Goal: Find specific page/section: Find specific page/section

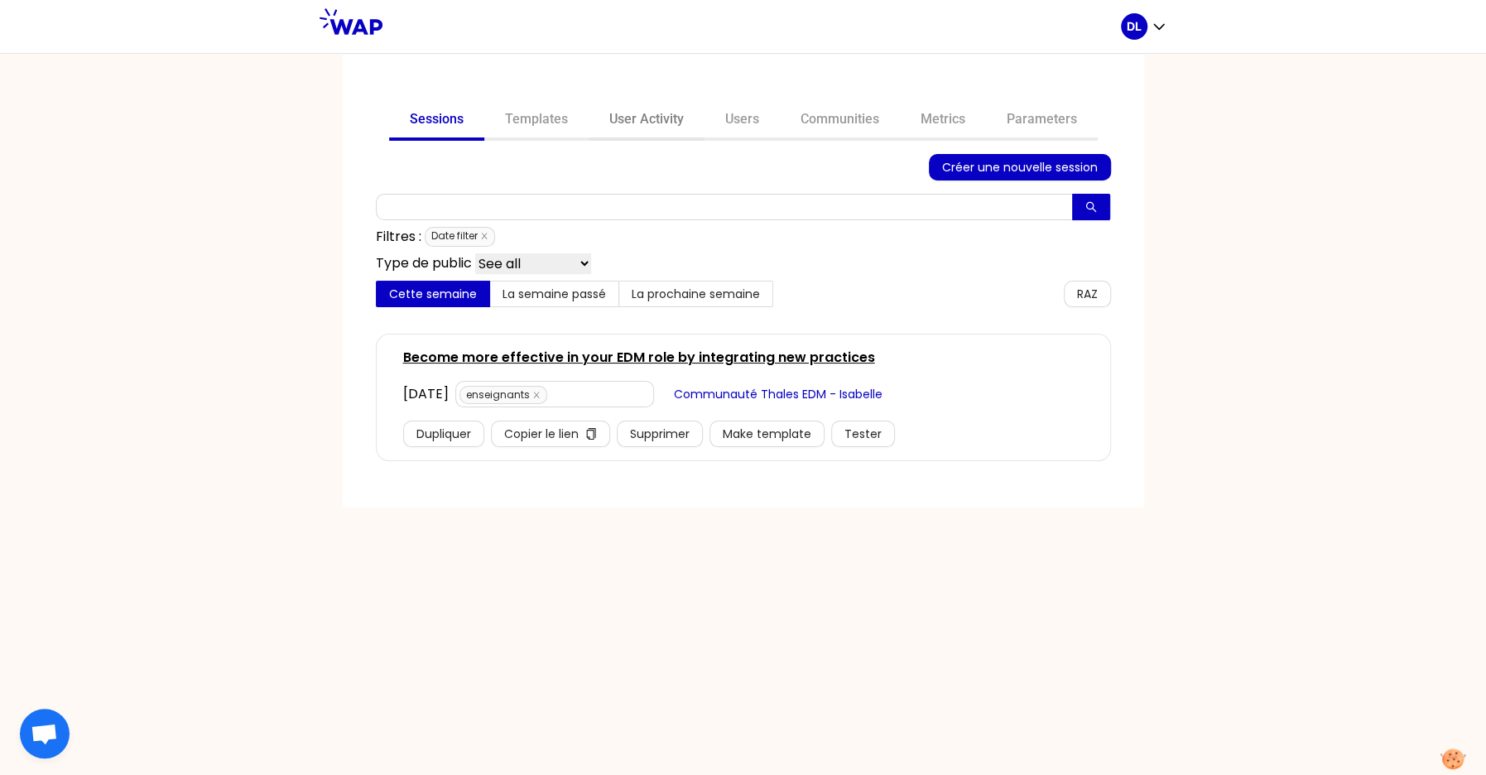
click at [652, 103] on link "User Activity" at bounding box center [647, 121] width 116 height 40
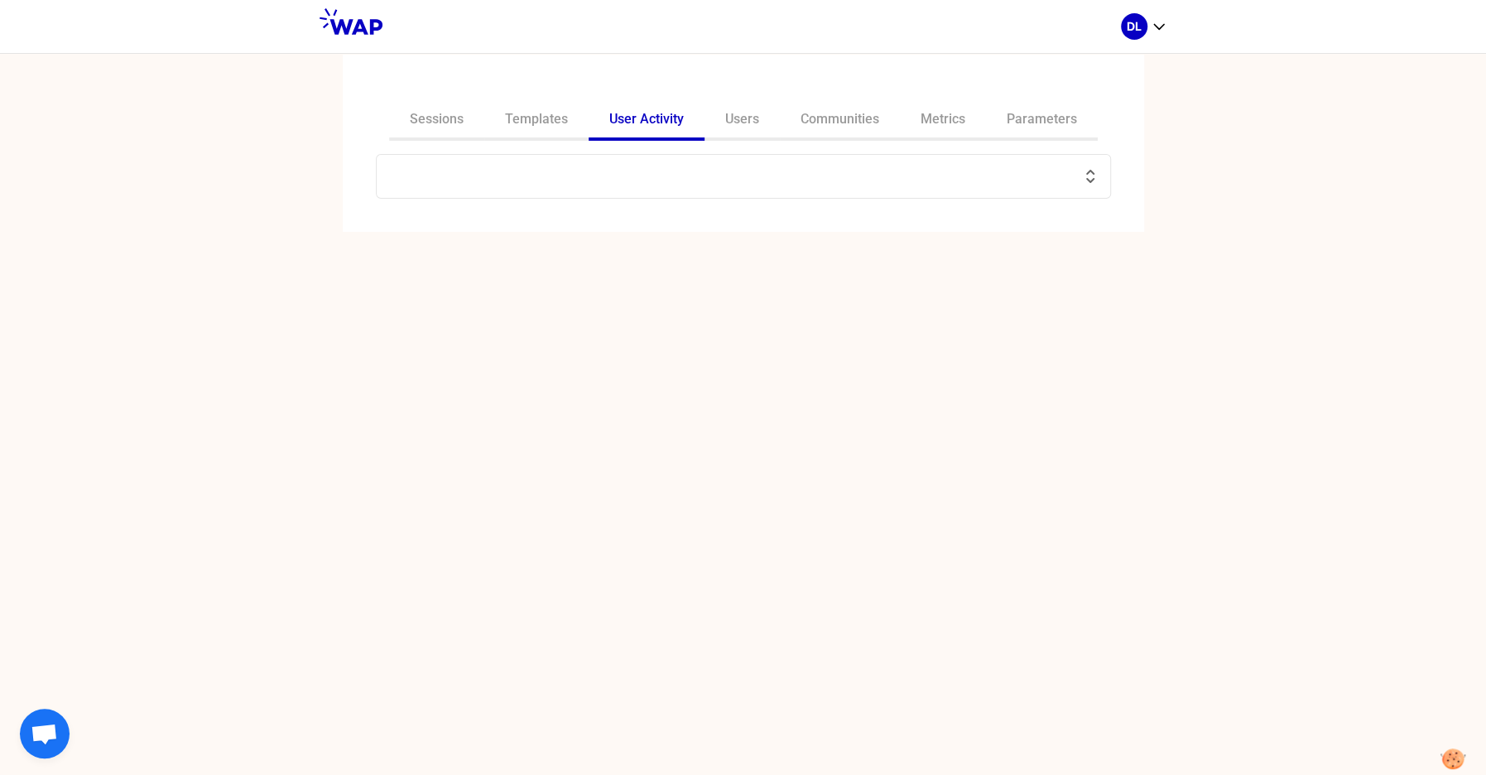
click at [640, 171] on input "text" at bounding box center [734, 176] width 694 height 23
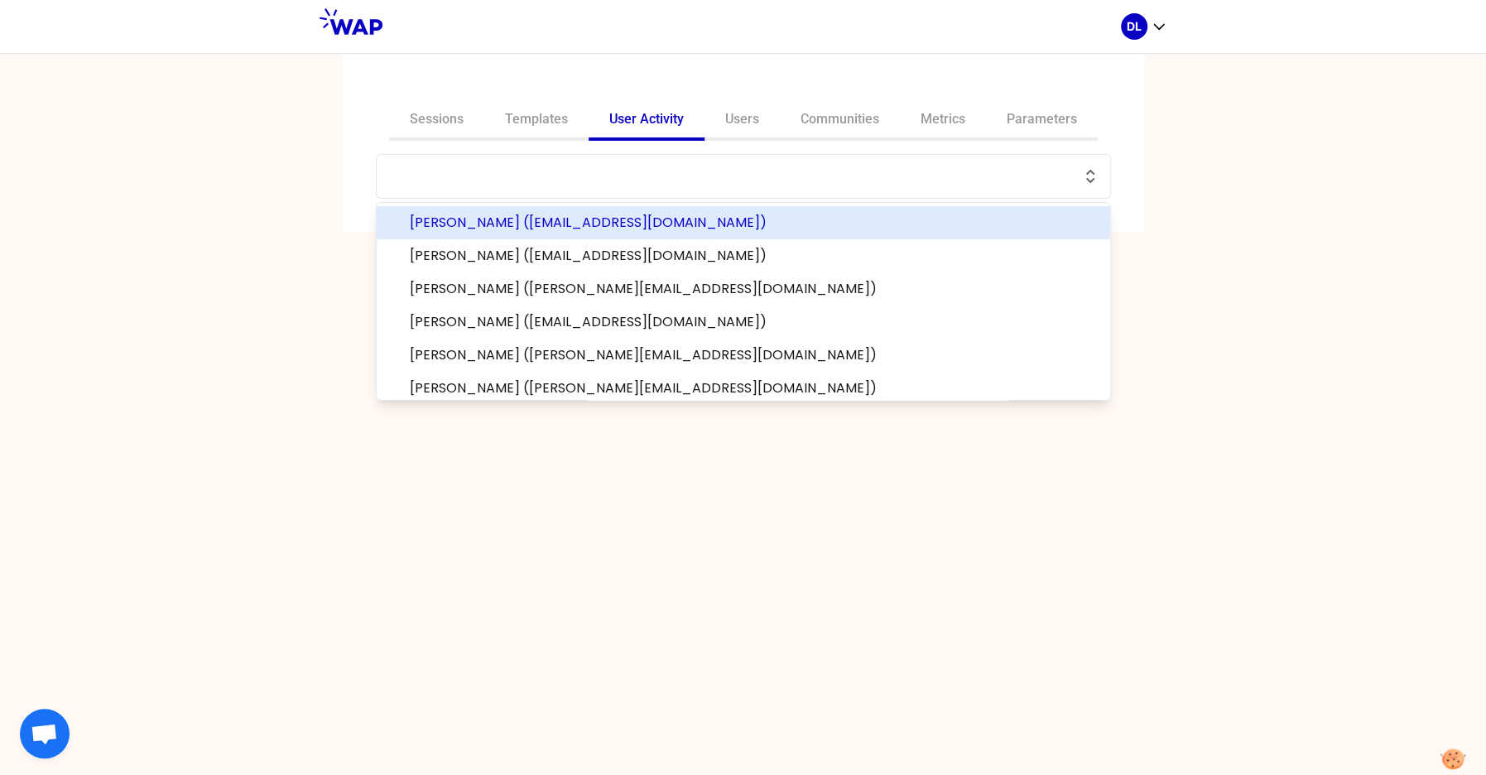
paste input "[PERSON_NAME]"
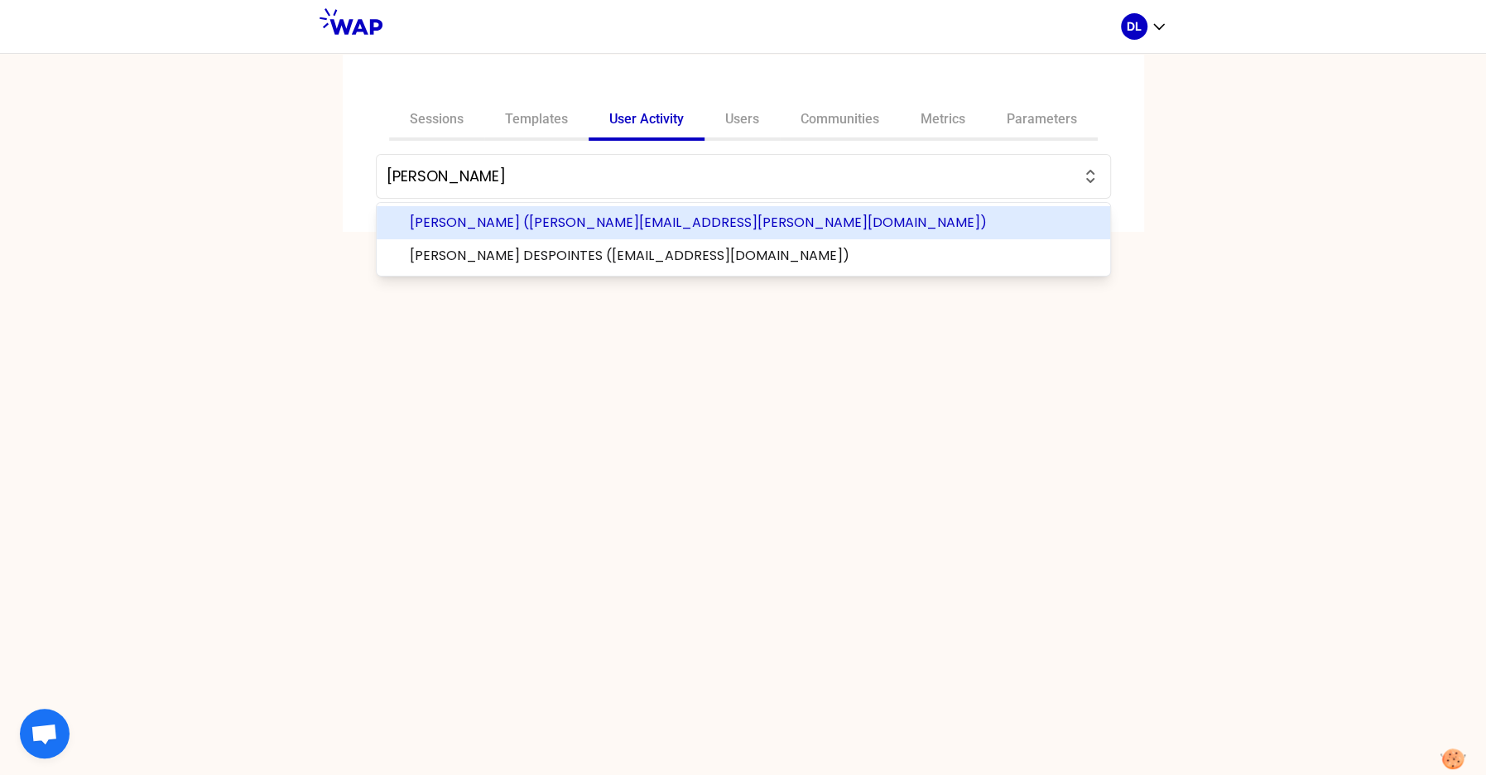
click at [597, 228] on span "[PERSON_NAME] ([PERSON_NAME][EMAIL_ADDRESS][PERSON_NAME][DOMAIN_NAME])" at bounding box center [753, 223] width 687 height 20
type input "[PERSON_NAME] ([PERSON_NAME][EMAIL_ADDRESS][PERSON_NAME][DOMAIN_NAME])"
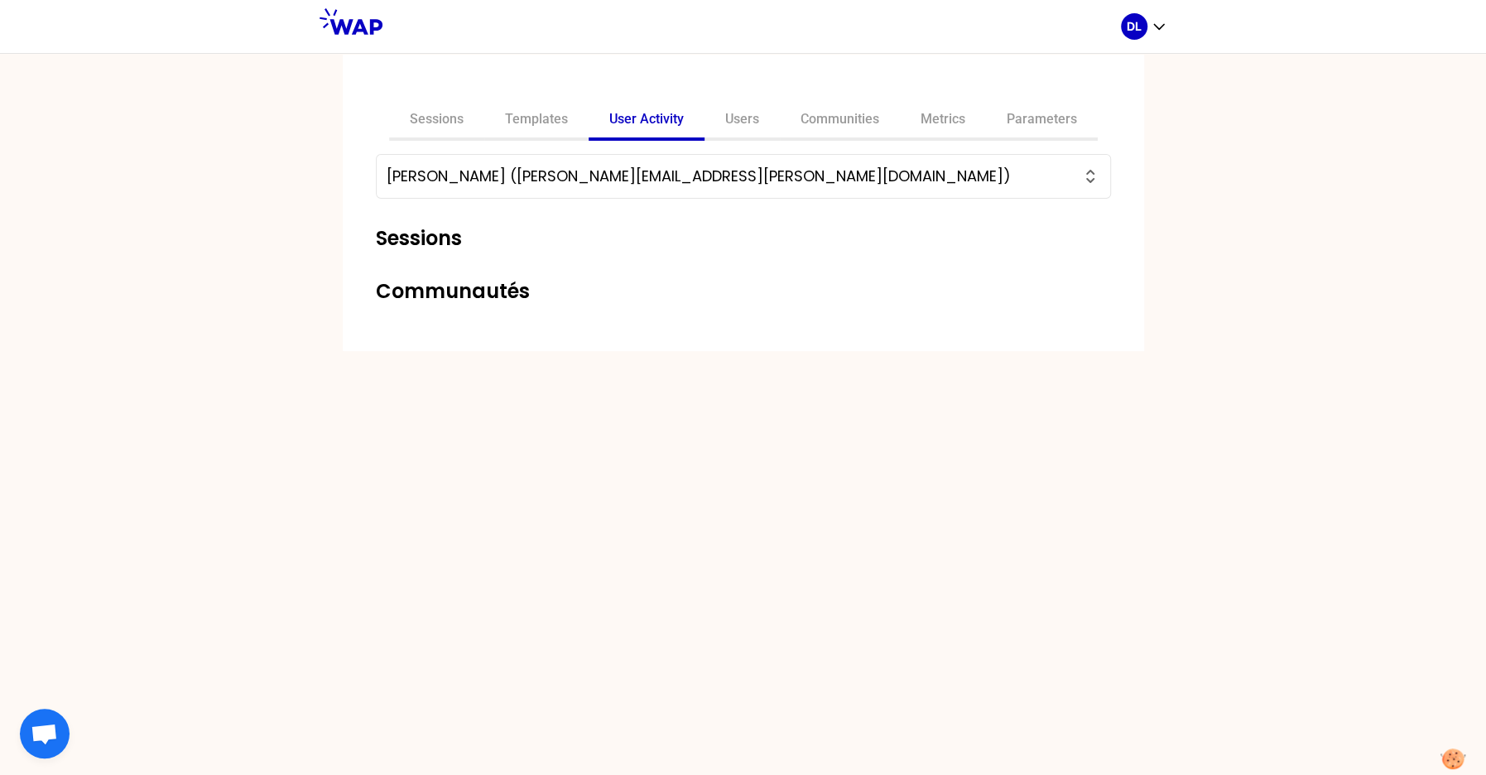
click at [520, 181] on input "[PERSON_NAME] ([PERSON_NAME][EMAIL_ADDRESS][PERSON_NAME][DOMAIN_NAME])" at bounding box center [734, 176] width 694 height 23
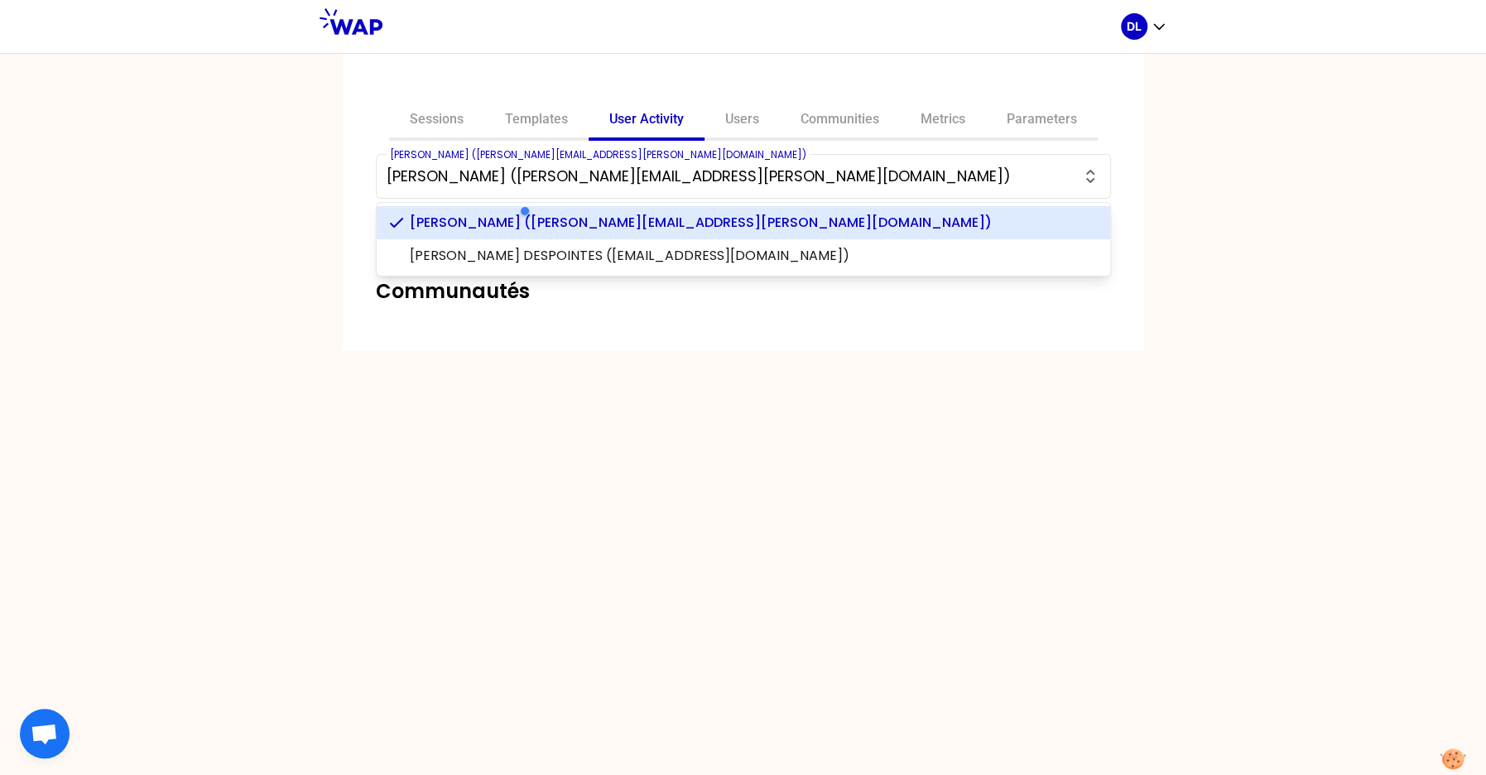
click at [269, 221] on div "Sessions Templates User Activity Users Communities Metrics Parameters [PERSON_N…" at bounding box center [743, 414] width 1486 height 722
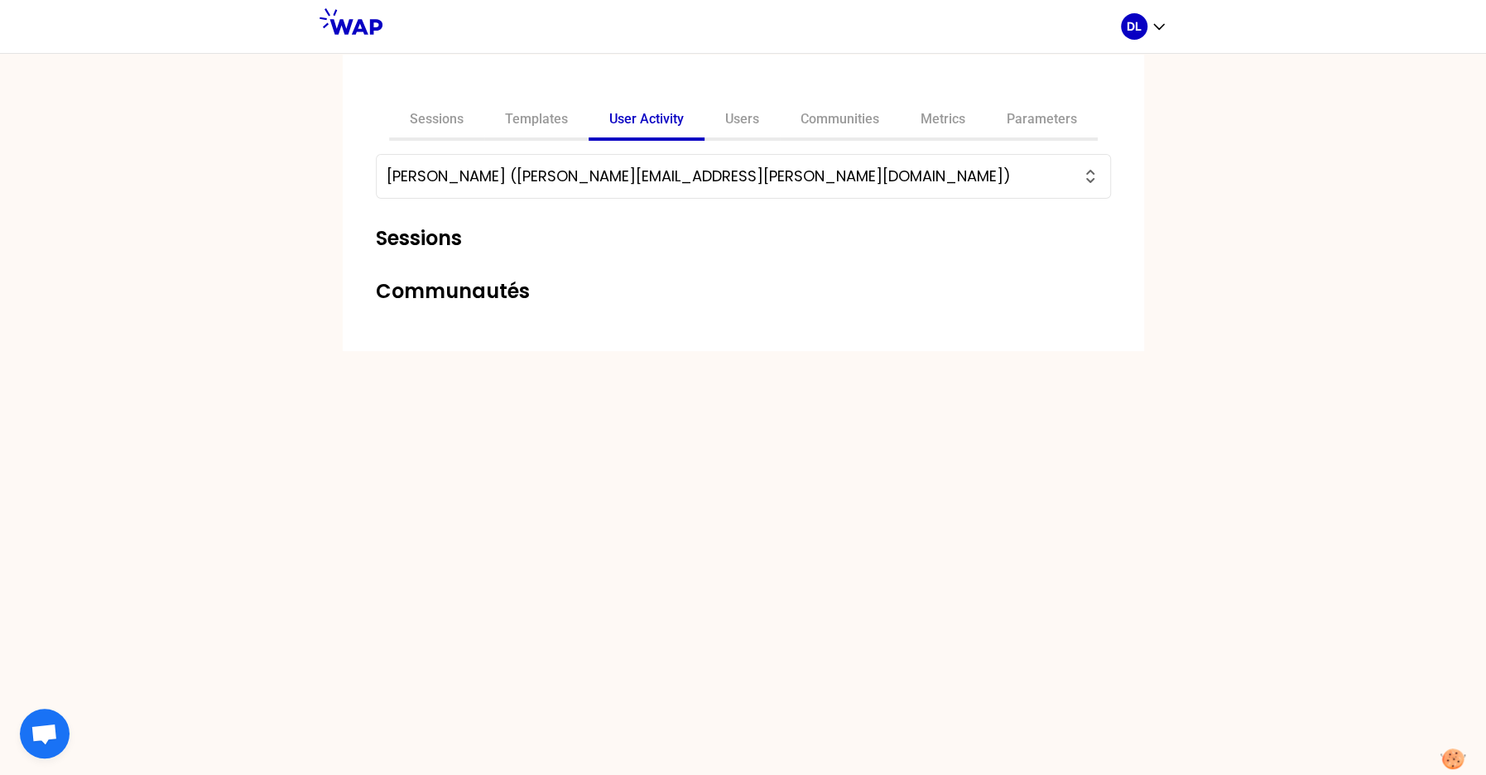
click at [556, 174] on input "[PERSON_NAME] ([PERSON_NAME][EMAIL_ADDRESS][PERSON_NAME][DOMAIN_NAME])" at bounding box center [734, 176] width 694 height 23
click at [445, 267] on div "[PERSON_NAME] ([PERSON_NAME][EMAIL_ADDRESS][PERSON_NAME][DOMAIN_NAME]) Sessions…" at bounding box center [743, 229] width 735 height 151
click at [741, 132] on link "Users" at bounding box center [742, 121] width 75 height 40
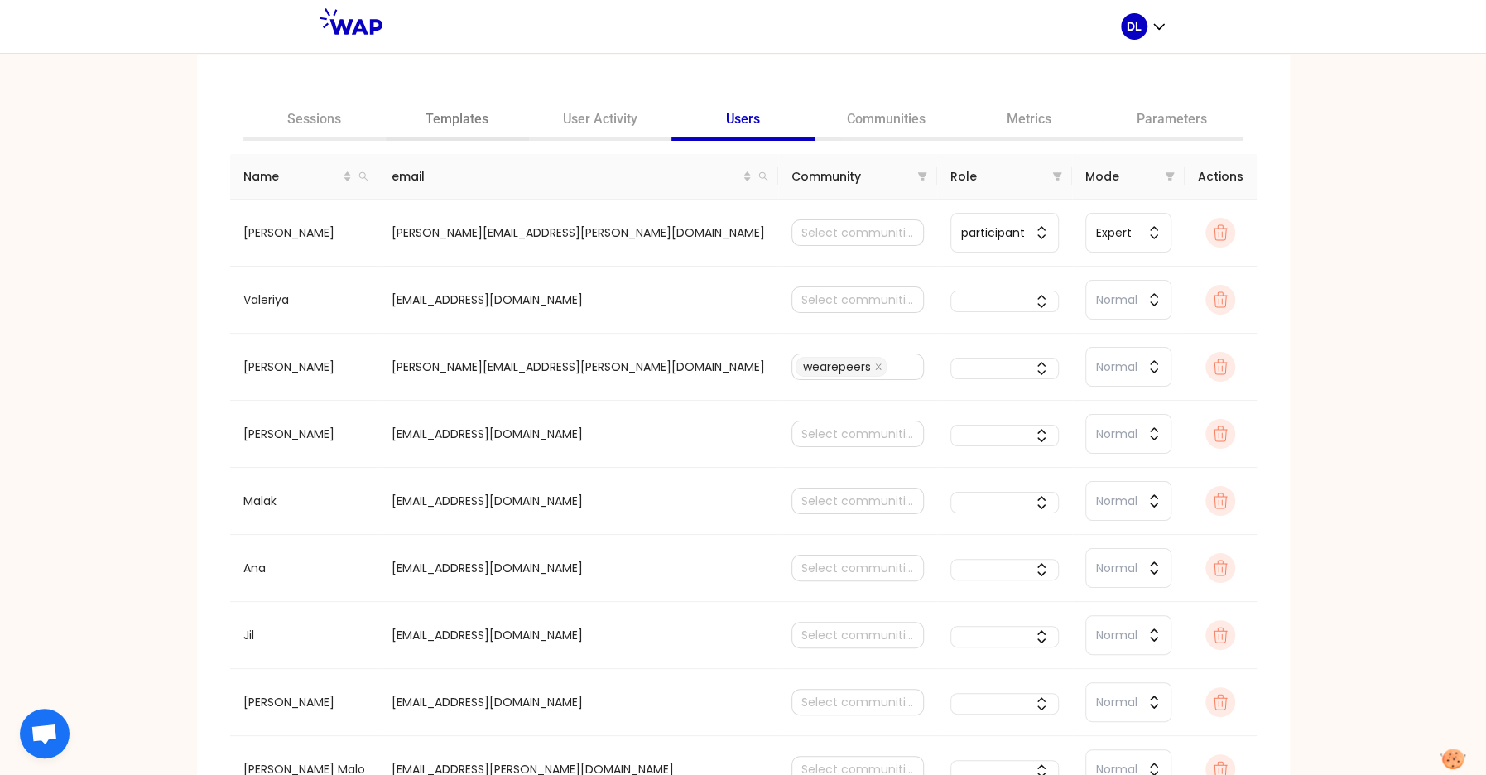
click at [513, 123] on link "Templates" at bounding box center [457, 121] width 143 height 40
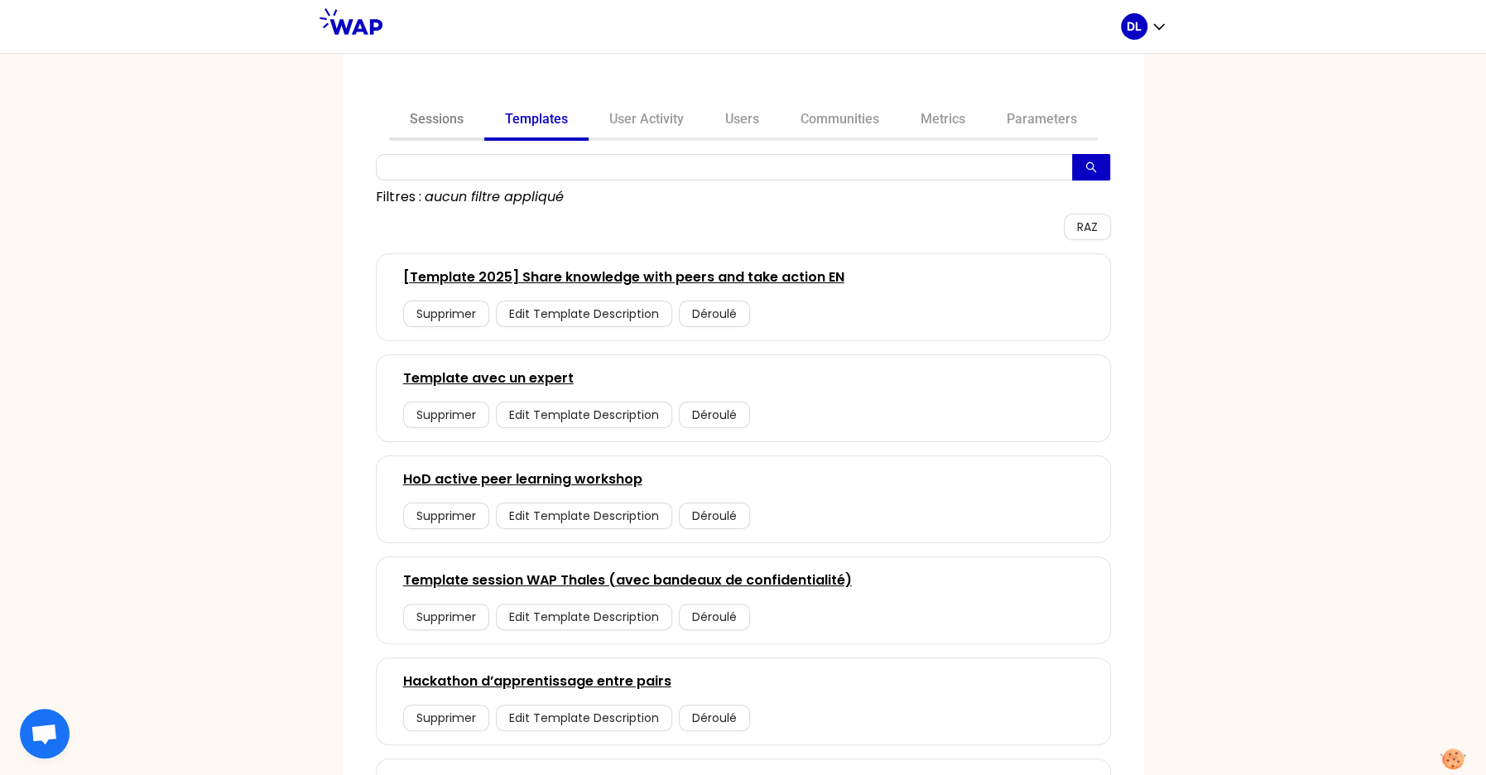
click at [419, 124] on link "Sessions" at bounding box center [436, 121] width 95 height 40
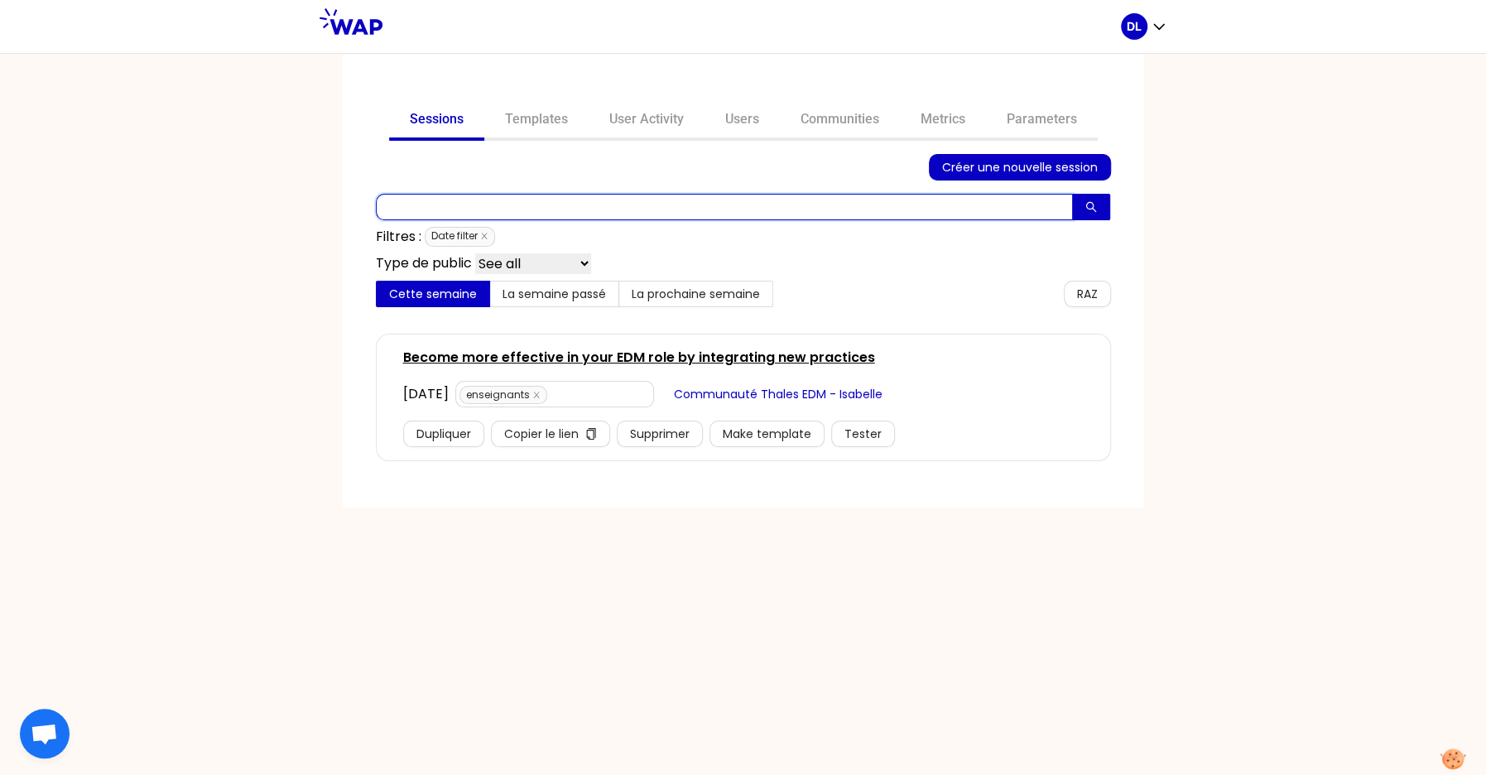
click at [468, 200] on input "text" at bounding box center [724, 207] width 697 height 26
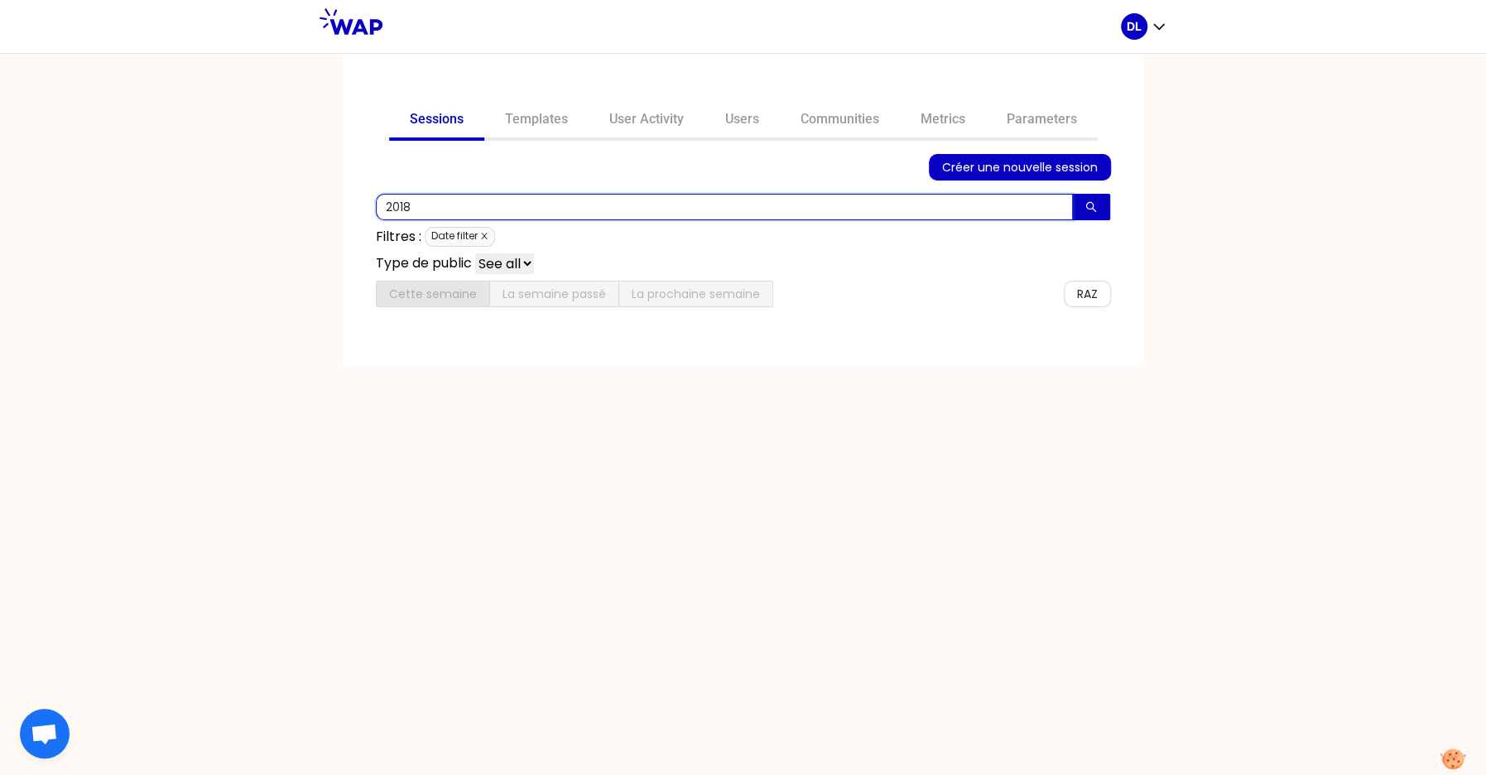
type input "2018"
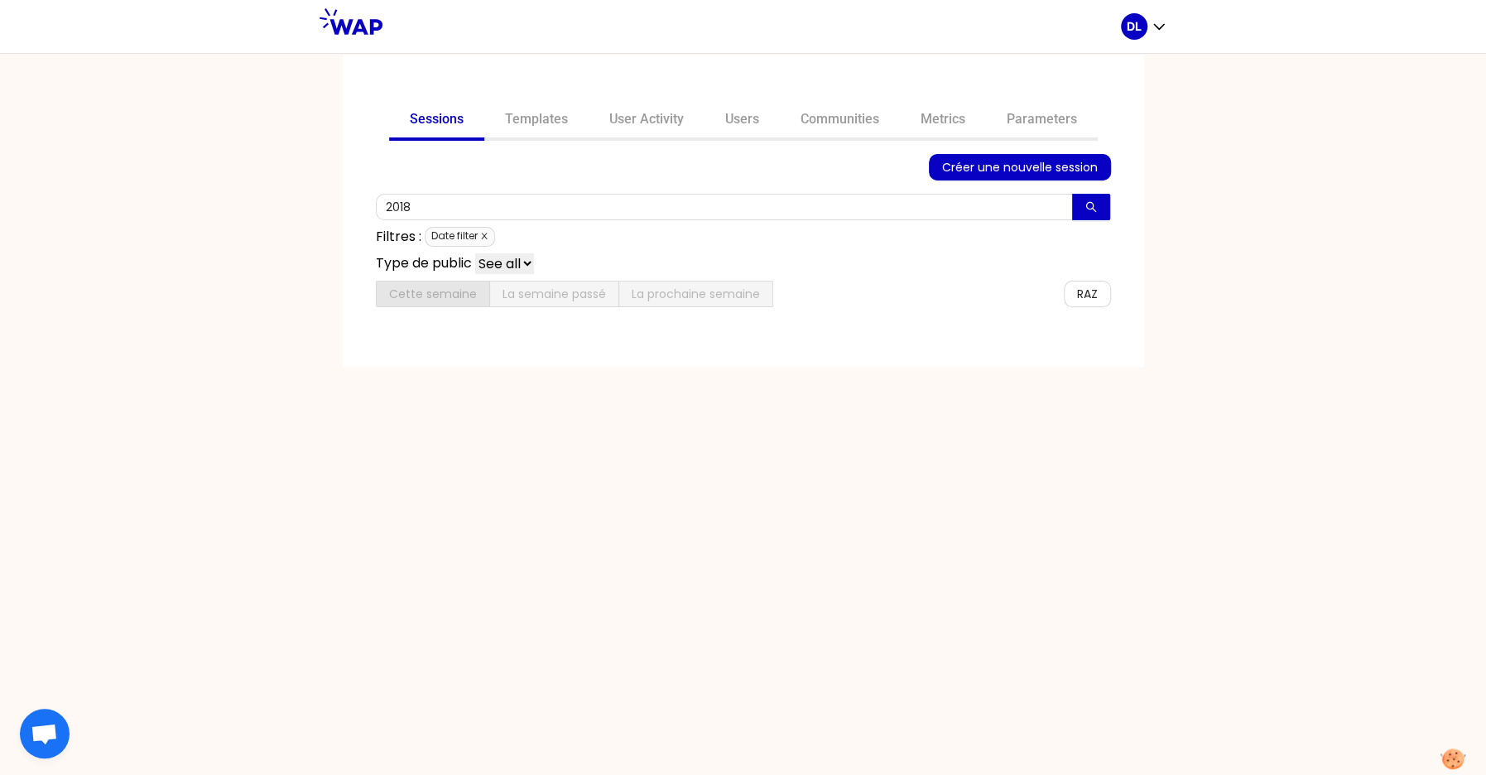
click at [480, 235] on icon "close" at bounding box center [484, 236] width 8 height 8
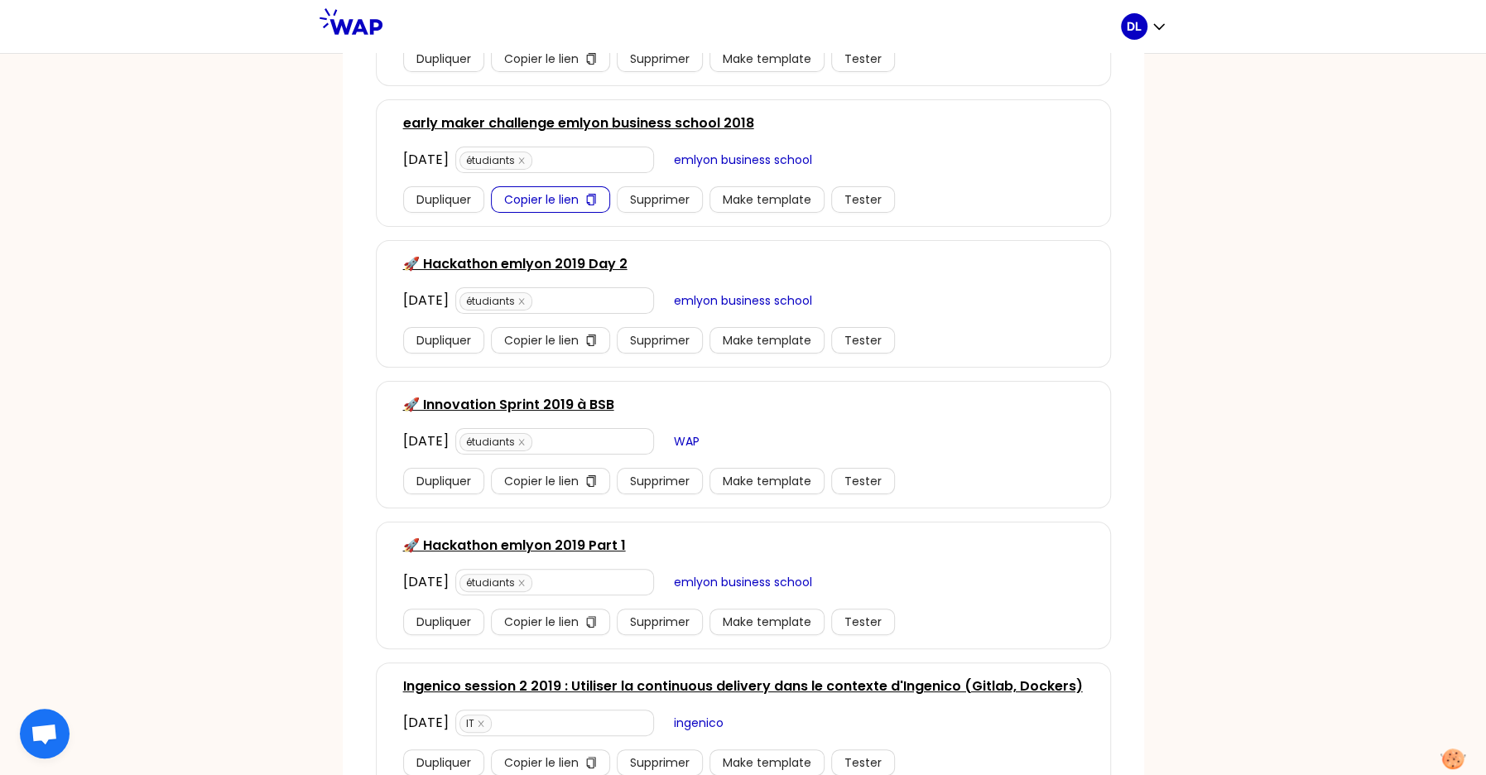
scroll to position [275, 0]
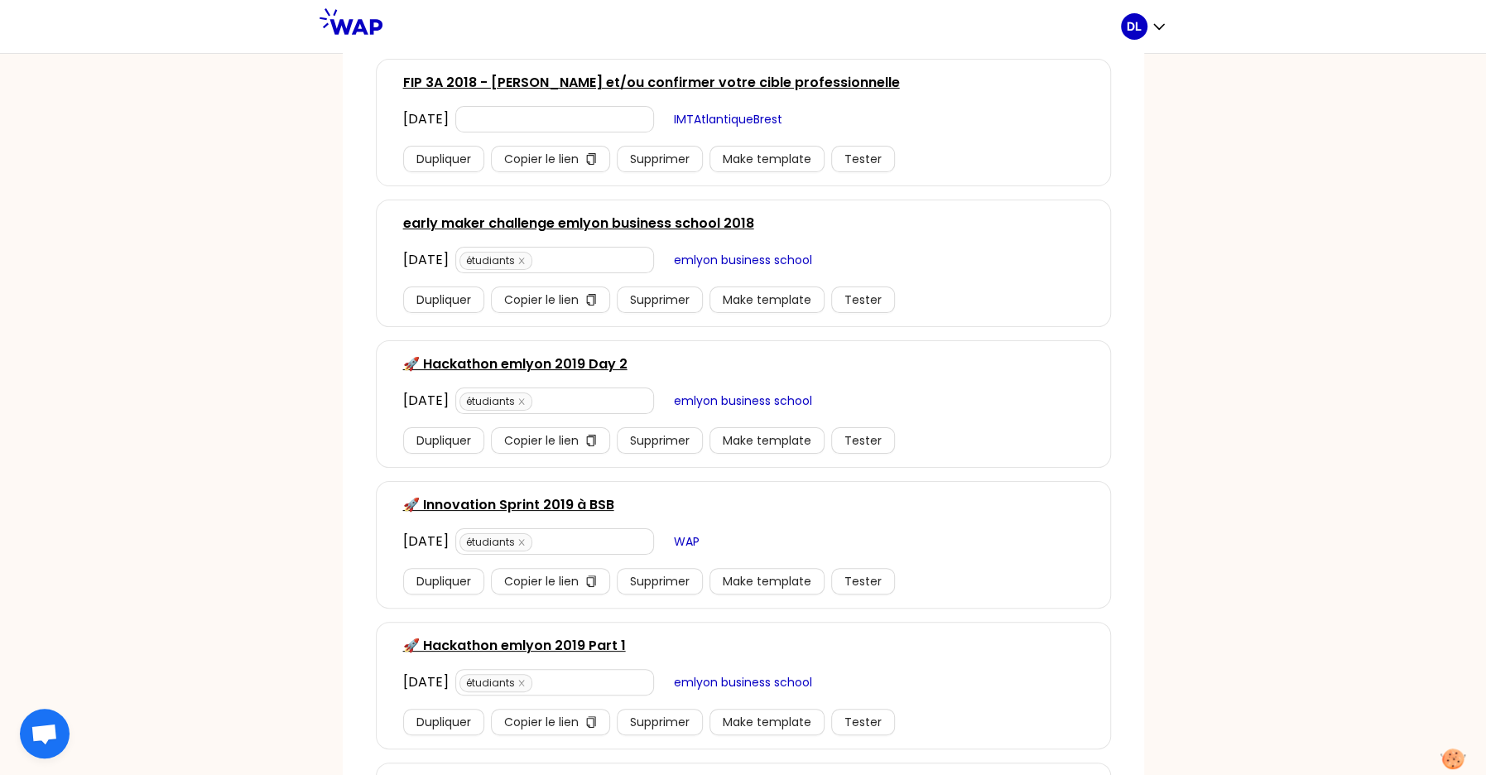
click at [576, 217] on link "early maker challenge emlyon business school 2018" at bounding box center [578, 224] width 351 height 20
